Goal: Task Accomplishment & Management: Use online tool/utility

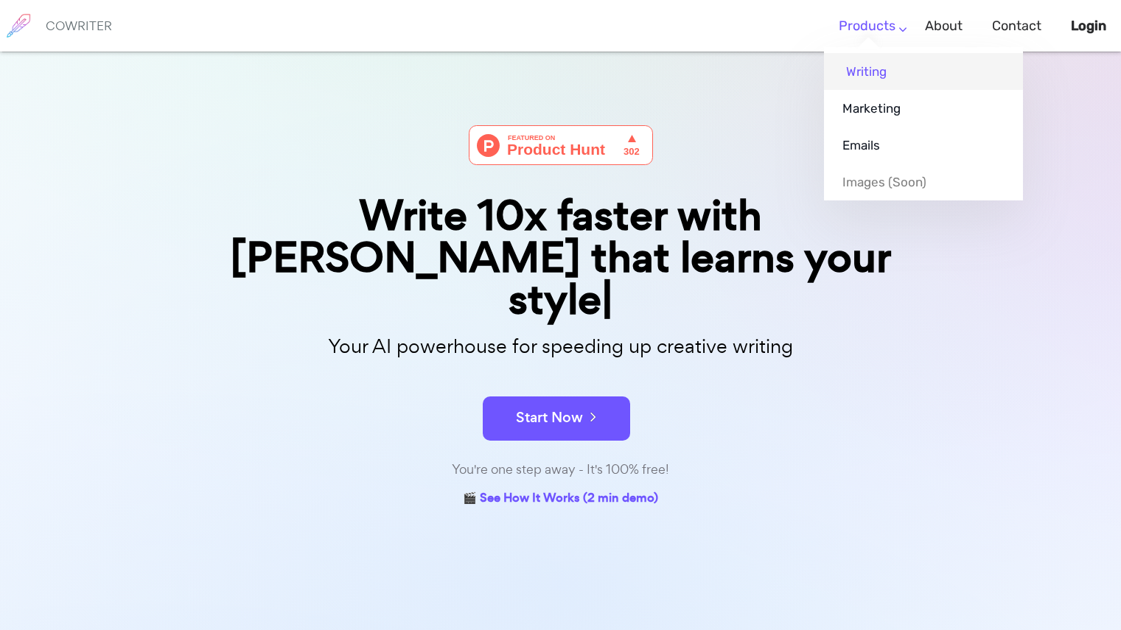
click at [873, 66] on link "Writing" at bounding box center [923, 71] width 199 height 37
